Goal: Task Accomplishment & Management: Complete application form

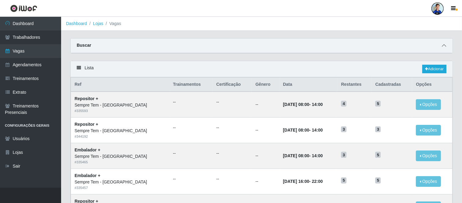
click at [442, 43] on span at bounding box center [443, 45] width 7 height 7
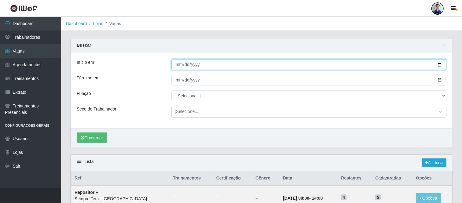
click at [175, 67] on input "Início em" at bounding box center [308, 64] width 275 height 11
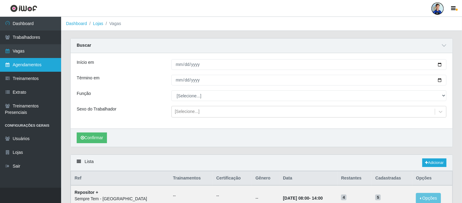
click at [27, 65] on link "Agendamentos" at bounding box center [30, 65] width 61 height 14
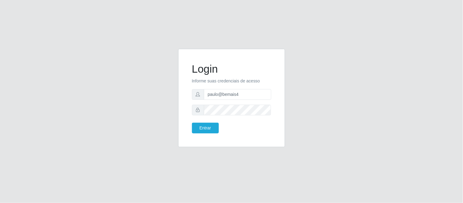
drag, startPoint x: 248, startPoint y: 102, endPoint x: 237, endPoint y: 101, distance: 11.0
click at [237, 102] on form "Login Informe suas credenciais de acesso paulo@bemais4 Entrar" at bounding box center [231, 98] width 79 height 71
drag, startPoint x: 245, startPoint y: 95, endPoint x: 202, endPoint y: 91, distance: 43.2
click at [199, 94] on div "paulo@bemais4" at bounding box center [231, 94] width 79 height 11
type input "juliomarques@carone"
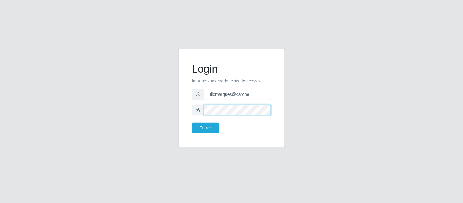
click at [200, 117] on form "Login Informe suas credenciais de acesso juliomarques@carone Entrar" at bounding box center [231, 98] width 79 height 71
click at [192, 123] on button "Entrar" at bounding box center [205, 128] width 27 height 11
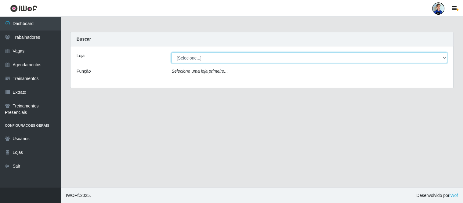
click at [179, 60] on select "[Selecione...] Carone - Jardim Camburi Carone - Campo Grande Carone - Coqueiral…" at bounding box center [310, 58] width 276 height 11
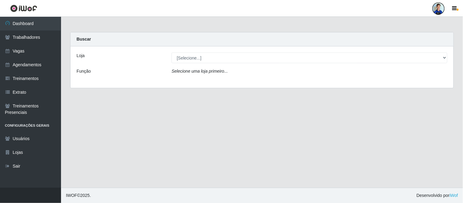
click at [169, 57] on div "[Selecione...] Carone - Jardim Camburi Carone - Campo Grande Carone - Coqueiral…" at bounding box center [309, 58] width 285 height 11
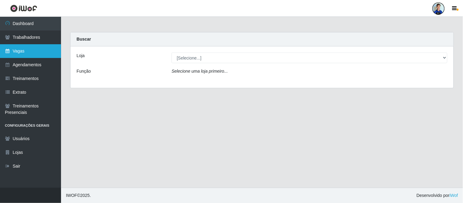
click at [31, 50] on link "Vagas" at bounding box center [30, 51] width 61 height 14
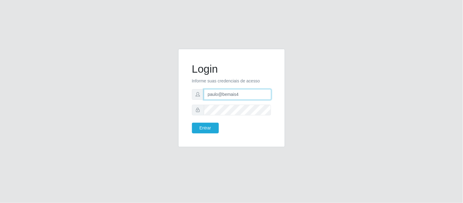
drag, startPoint x: 243, startPoint y: 98, endPoint x: 196, endPoint y: 93, distance: 47.7
click at [196, 93] on div "paulo@bemais4" at bounding box center [231, 94] width 79 height 11
type input "juliomarques@carone"
click at [192, 123] on button "Entrar" at bounding box center [205, 128] width 27 height 11
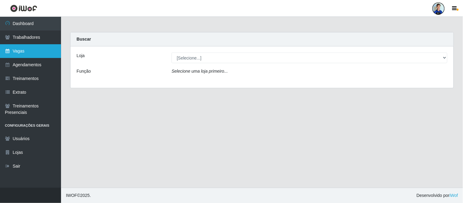
click at [17, 48] on link "Vagas" at bounding box center [30, 51] width 61 height 14
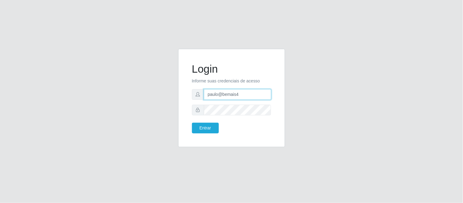
drag, startPoint x: 251, startPoint y: 95, endPoint x: 203, endPoint y: 93, distance: 47.7
click at [203, 93] on div "paulo@bemais4" at bounding box center [231, 94] width 79 height 11
type input "juliomarques@empresateste"
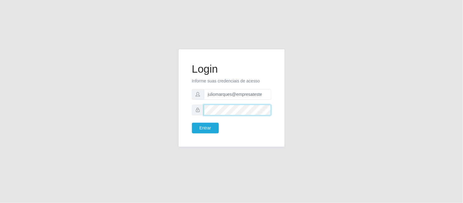
click at [203, 111] on div at bounding box center [231, 110] width 79 height 11
click at [192, 123] on button "Entrar" at bounding box center [205, 128] width 27 height 11
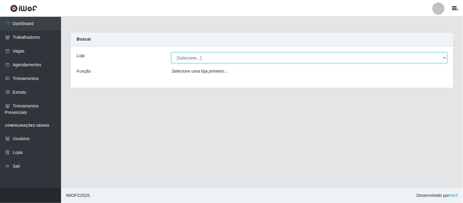
click at [191, 60] on select "[Selecione...] iWof Loja 1 iWof Loja 2 iWof Loja 3" at bounding box center [310, 58] width 276 height 11
select select "114"
click at [172, 53] on select "[Selecione...] iWof Loja 1 iWof Loja 2 iWof Loja 3" at bounding box center [310, 58] width 276 height 11
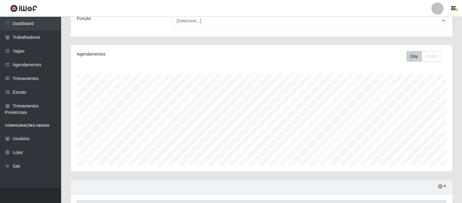
scroll to position [93, 0]
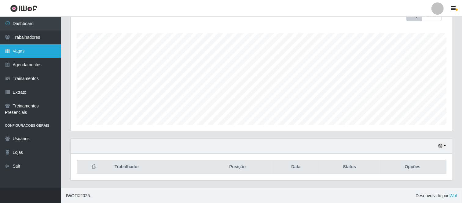
click at [35, 54] on link "Vagas" at bounding box center [30, 51] width 61 height 14
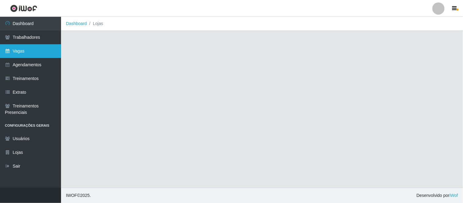
click at [31, 54] on link "Vagas" at bounding box center [30, 51] width 61 height 14
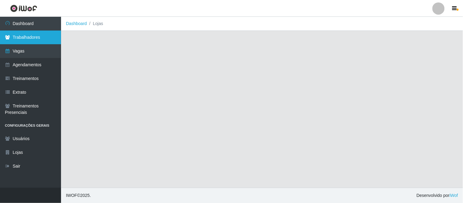
click at [39, 35] on link "Trabalhadores" at bounding box center [30, 38] width 61 height 14
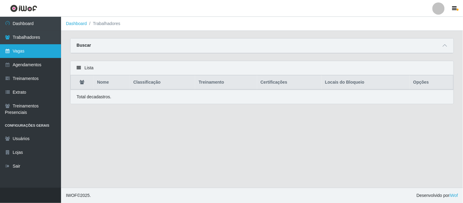
click at [28, 46] on link "Vagas" at bounding box center [30, 51] width 61 height 14
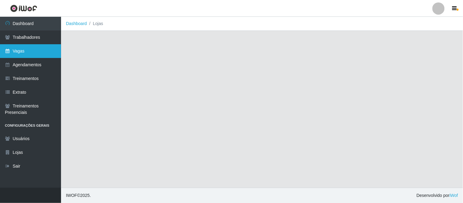
click at [28, 46] on link "Vagas" at bounding box center [30, 51] width 61 height 14
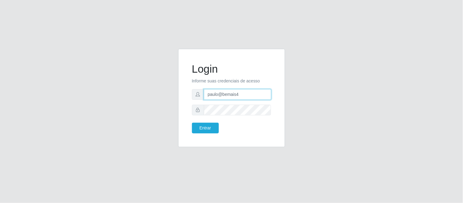
drag, startPoint x: 246, startPoint y: 97, endPoint x: 189, endPoint y: 93, distance: 57.8
click at [189, 93] on div "Login Informe suas credenciais de acesso paulo@bemais4 Entrar" at bounding box center [232, 98] width 92 height 83
type input "juliomarques@leta"
click at [192, 123] on button "Entrar" at bounding box center [205, 128] width 27 height 11
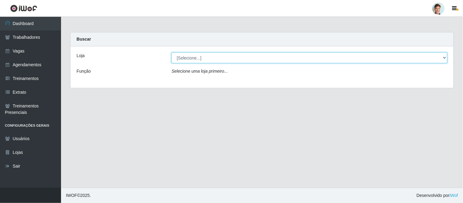
click at [212, 62] on select "[Selecione...] Leta - Arco-Mix Areias Leta - Arco-Mix Asa Branca Leta - Arco-Mi…" at bounding box center [310, 58] width 276 height 11
select select "483"
click at [172, 53] on select "[Selecione...] Leta - Arco-Mix Areias Leta - Arco-Mix Asa Branca Leta - Arco-Mi…" at bounding box center [310, 58] width 276 height 11
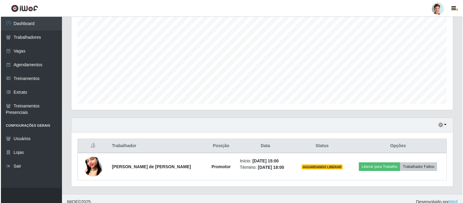
scroll to position [121, 0]
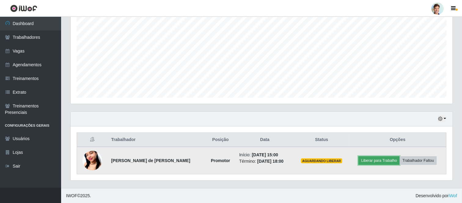
click at [380, 159] on button "Liberar para Trabalho" at bounding box center [378, 160] width 41 height 9
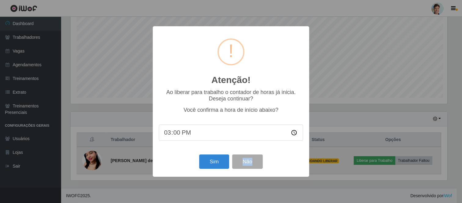
scroll to position [126, 378]
click at [380, 159] on div "Atenção! × Ao liberar para trabalho o contador de horas já inicia. Deseja conti…" at bounding box center [231, 101] width 463 height 203
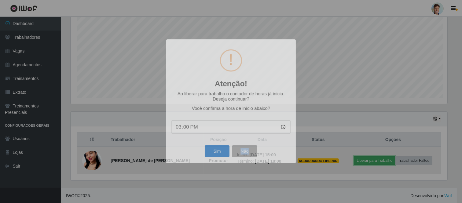
scroll to position [126, 382]
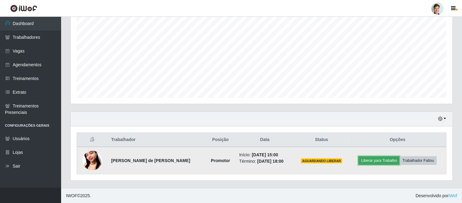
click at [376, 162] on button "Liberar para Trabalho" at bounding box center [378, 160] width 41 height 9
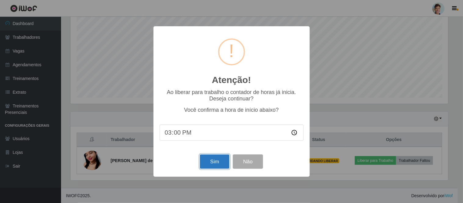
click at [211, 163] on button "Sim" at bounding box center [215, 162] width 30 height 14
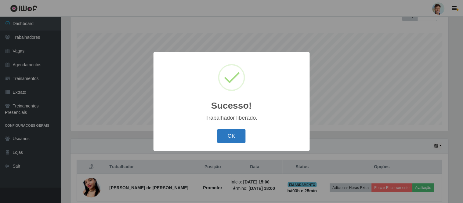
click at [239, 135] on button "OK" at bounding box center [231, 136] width 28 height 14
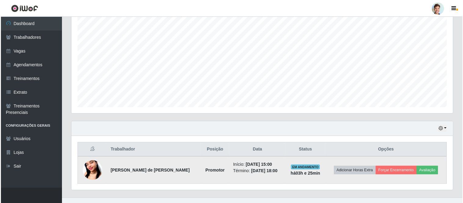
scroll to position [121, 0]
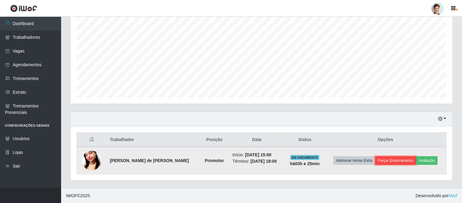
click at [393, 160] on button "Forçar Encerramento" at bounding box center [395, 160] width 41 height 9
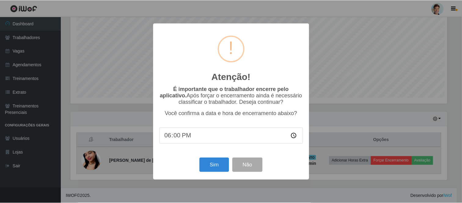
scroll to position [126, 378]
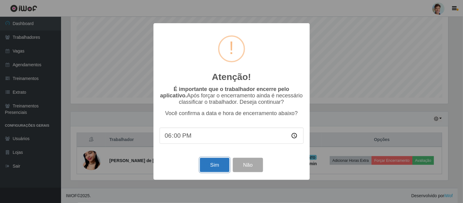
click at [215, 164] on button "Sim" at bounding box center [215, 165] width 30 height 14
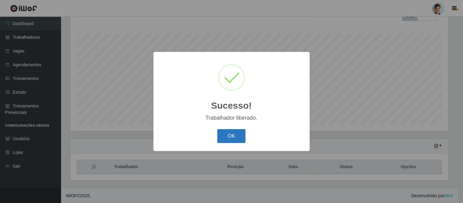
click at [235, 135] on button "OK" at bounding box center [231, 136] width 28 height 14
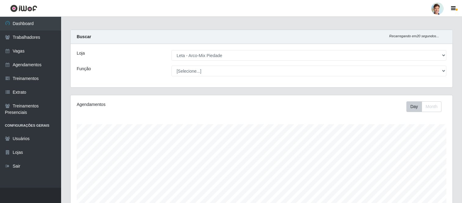
scroll to position [0, 0]
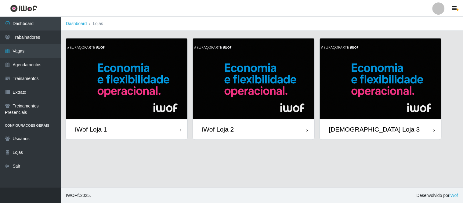
click at [123, 91] on img at bounding box center [127, 78] width 122 height 81
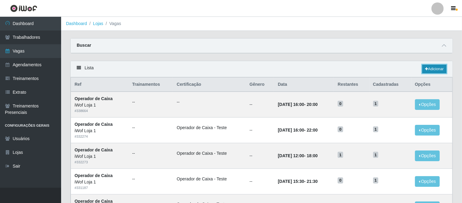
click at [433, 68] on link "Adicionar" at bounding box center [434, 69] width 24 height 9
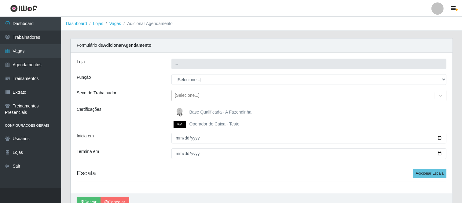
type input "iWof Loja 1"
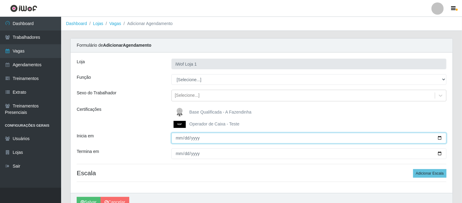
click at [176, 137] on input "Inicia em" at bounding box center [308, 138] width 275 height 11
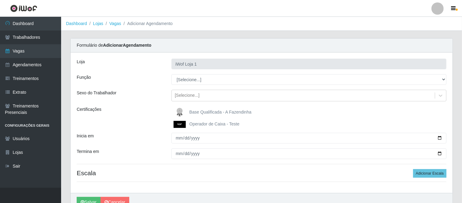
click at [202, 127] on label "Operador de Caixa - Teste" at bounding box center [206, 124] width 66 height 7
click at [0, 0] on input "Operador de Caixa - Teste" at bounding box center [0, 0] width 0 height 0
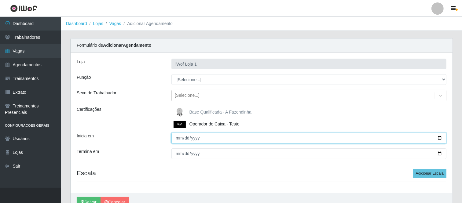
click at [176, 138] on input "Inicia em" at bounding box center [308, 138] width 275 height 11
type input "0205-09-11"
type input "[DATE]"
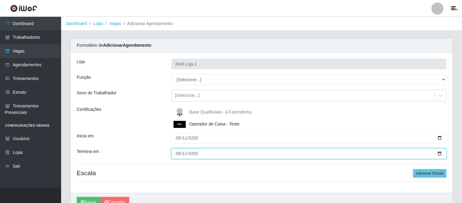
type input "[DATE]"
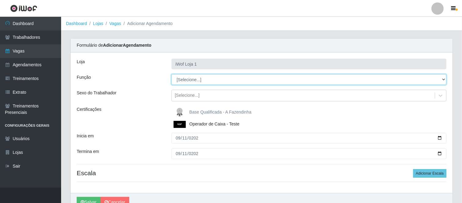
click at [211, 81] on select "[Selecione...] Auxiliar de entrega Auxiliar de entrega + Operador de Caixa Test…" at bounding box center [308, 79] width 275 height 11
select select "22"
click at [171, 74] on select "[Selecione...] Auxiliar de entrega Auxiliar de entrega + Operador de Caixa Test…" at bounding box center [308, 79] width 275 height 11
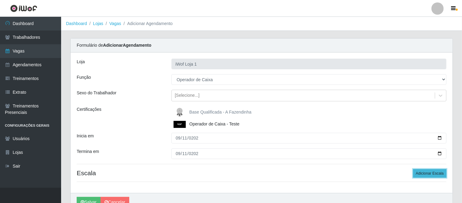
click at [428, 176] on button "Adicionar Escala" at bounding box center [429, 173] width 33 height 9
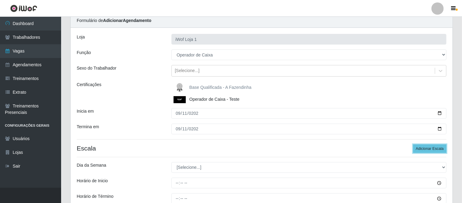
scroll to position [68, 0]
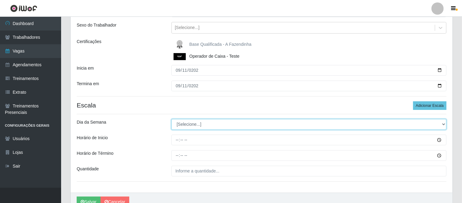
click at [197, 124] on select "[Selecione...] Segunda Terça Quarta Quinta Sexta Sábado Domingo" at bounding box center [308, 124] width 275 height 11
select select "4"
click at [171, 119] on select "[Selecione...] Segunda Terça Quarta Quinta Sexta Sábado Domingo" at bounding box center [308, 124] width 275 height 11
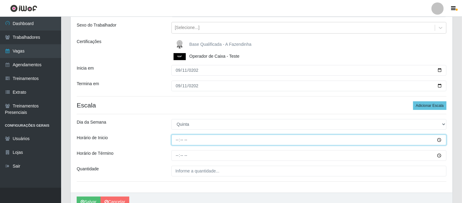
click at [178, 139] on input "Horário de Inicio" at bounding box center [308, 140] width 275 height 11
type input "08:00"
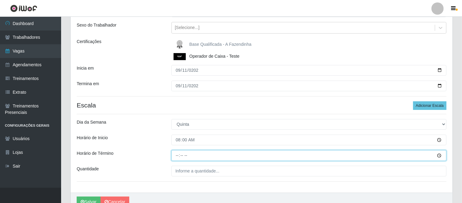
type input "14:00"
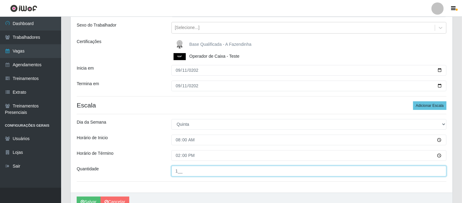
type input "1__"
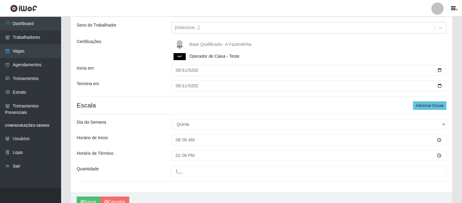
click at [133, 134] on div "Loja iWof Loja 1 Função [Selecione...] Auxiliar de entrega Auxiliar de entrega …" at bounding box center [262, 89] width 382 height 208
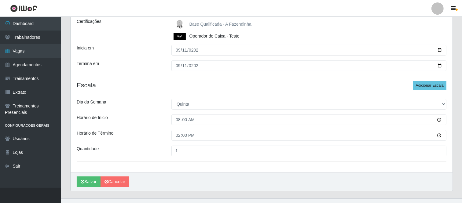
scroll to position [99, 0]
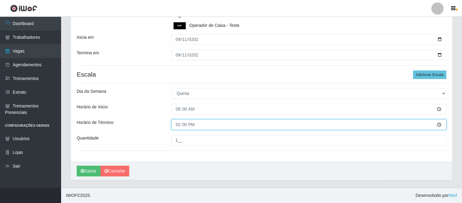
click at [179, 126] on input "14:00" at bounding box center [308, 124] width 275 height 11
type input "10:00"
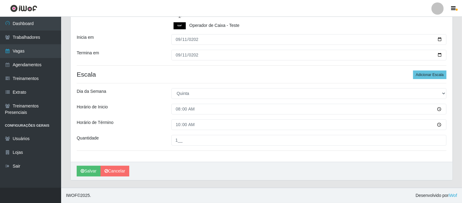
click at [164, 103] on div "Loja iWof Loja 1 Função [Selecione...] Auxiliar de entrega Auxiliar de entrega …" at bounding box center [262, 58] width 382 height 208
click at [420, 75] on button "Adicionar Escala" at bounding box center [429, 75] width 33 height 9
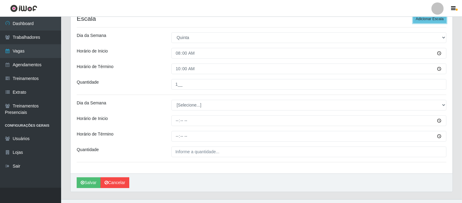
scroll to position [166, 0]
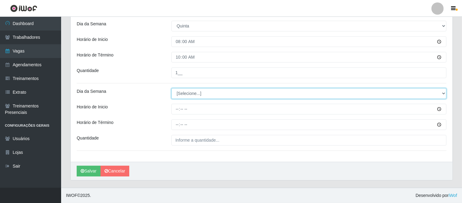
click at [202, 95] on select "[Selecione...] Segunda Terça Quarta Quinta Sexta Sábado Domingo" at bounding box center [308, 93] width 275 height 11
click at [171, 88] on select "[Selecione...] Segunda Terça Quarta Quinta Sexta Sábado Domingo" at bounding box center [308, 93] width 275 height 11
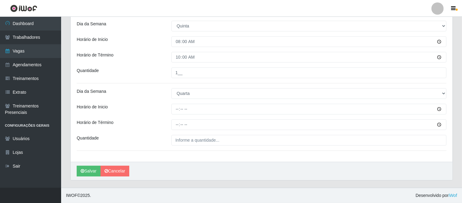
click at [190, 130] on div "Loja iWof Loja 1 Função [Selecione...] Auxiliar de entrega Auxiliar de entrega …" at bounding box center [262, 23] width 382 height 275
click at [185, 85] on div "Loja iWof Loja 1 Função [Selecione...] Auxiliar de entrega Auxiliar de entrega …" at bounding box center [262, 23] width 382 height 275
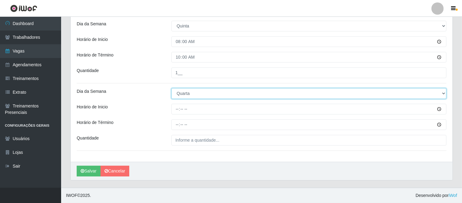
click at [187, 95] on select "[Selecione...] Segunda Terça Quarta Quinta Sexta Sábado Domingo" at bounding box center [308, 93] width 275 height 11
select select "4"
click at [171, 88] on select "[Selecione...] Segunda Terça Quarta Quinta Sexta Sábado Domingo" at bounding box center [308, 93] width 275 height 11
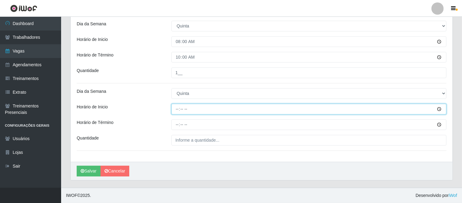
click at [177, 110] on input "Horário de Inicio" at bounding box center [308, 109] width 275 height 11
type input "11:00"
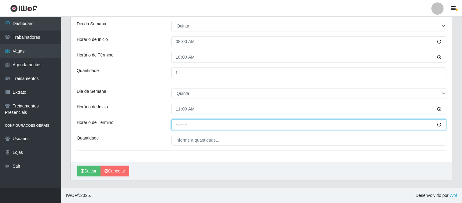
type input "13:00"
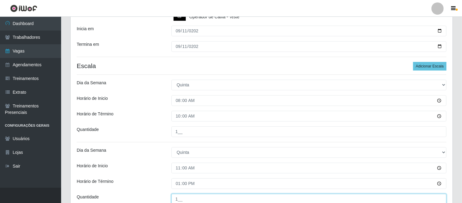
scroll to position [99, 0]
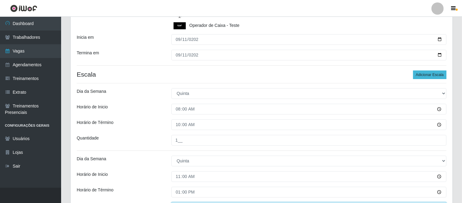
type input "1__"
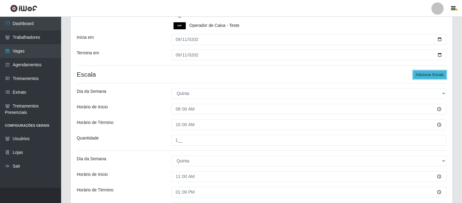
click at [426, 79] on button "Adicionar Escala" at bounding box center [429, 75] width 33 height 9
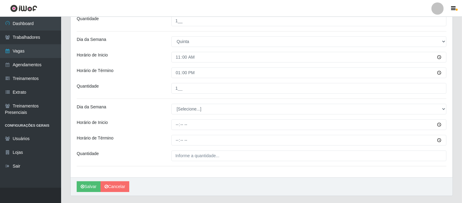
scroll to position [234, 0]
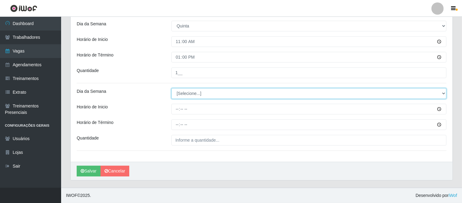
click at [190, 93] on select "[Selecione...] Segunda Terça Quarta Quinta Sexta Sábado Domingo" at bounding box center [308, 93] width 275 height 11
select select "4"
click at [171, 88] on select "[Selecione...] Segunda Terça Quarta Quinta Sexta Sábado Domingo" at bounding box center [308, 93] width 275 height 11
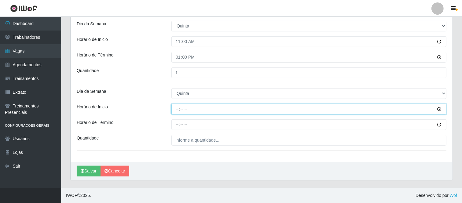
type input "14:00"
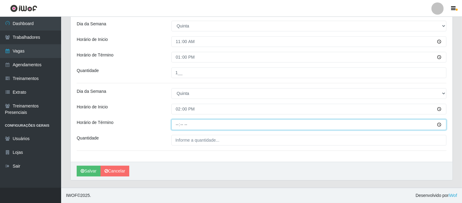
type input "16:00"
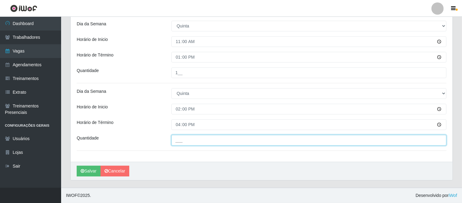
click at [208, 141] on input "___" at bounding box center [308, 140] width 275 height 11
type input "1__"
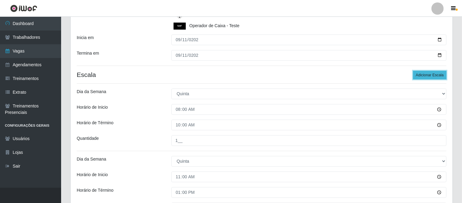
click at [420, 78] on button "Adicionar Escala" at bounding box center [429, 75] width 33 height 9
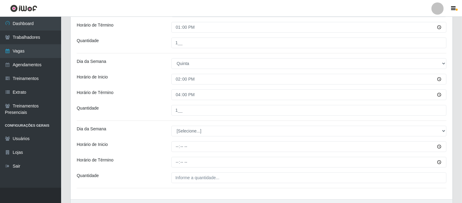
scroll to position [301, 0]
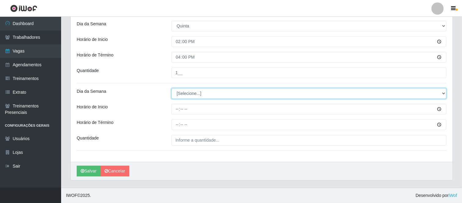
click at [195, 96] on select "[Selecione...] Segunda Terça Quarta Quinta Sexta Sábado Domingo" at bounding box center [308, 93] width 275 height 11
select select "4"
click at [171, 88] on select "[Selecione...] Segunda Terça Quarta Quinta Sexta Sábado Domingo" at bounding box center [308, 93] width 275 height 11
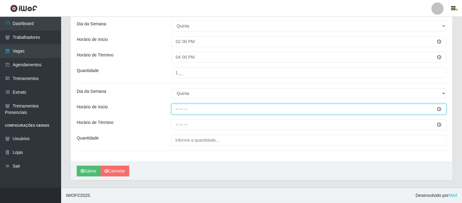
click at [177, 108] on input "Horário de Inicio" at bounding box center [308, 109] width 275 height 11
type input "17:00"
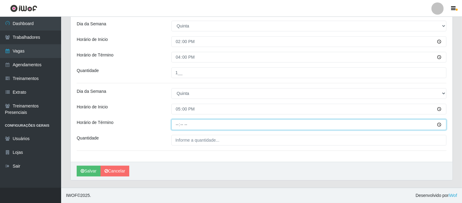
type input "19:00"
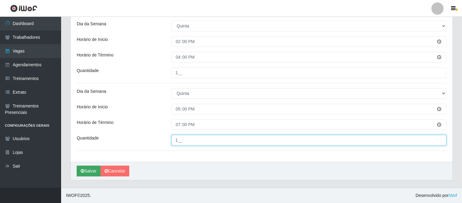
type input "1__"
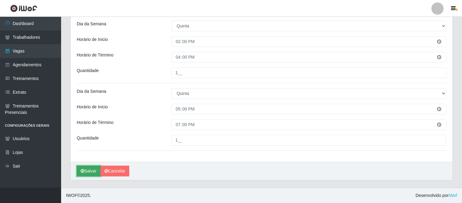
click at [87, 169] on button "Salvar" at bounding box center [89, 171] width 24 height 11
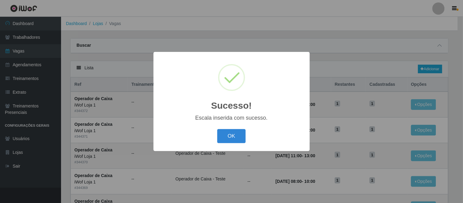
click at [225, 145] on div "Sucesso! × Escala inserida com sucesso. OK Cancel" at bounding box center [232, 101] width 156 height 99
click at [222, 139] on button "OK" at bounding box center [231, 136] width 28 height 14
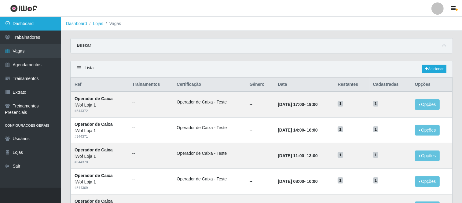
click at [29, 25] on link "Dashboard" at bounding box center [30, 24] width 61 height 14
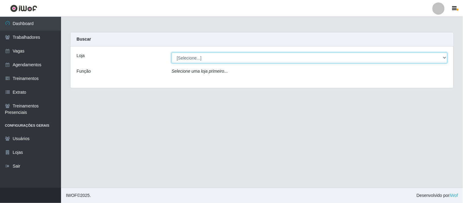
click at [443, 56] on select "[Selecione...] iWof Loja 1 iWof Loja 2 iWof Loja 3" at bounding box center [310, 58] width 276 height 11
select select "114"
click at [172, 53] on select "[Selecione...] iWof Loja 1 iWof Loja 2 iWof Loja 3" at bounding box center [310, 58] width 276 height 11
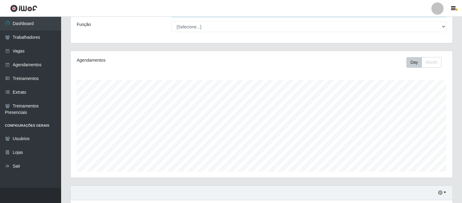
scroll to position [93, 0]
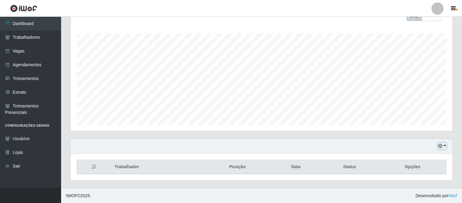
click at [442, 147] on icon "button" at bounding box center [440, 146] width 4 height 4
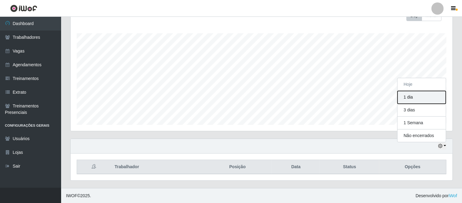
click at [410, 98] on button "1 dia" at bounding box center [421, 97] width 48 height 13
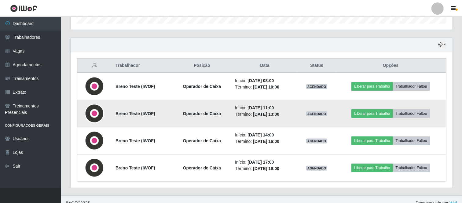
scroll to position [195, 0]
